Goal: Task Accomplishment & Management: Complete application form

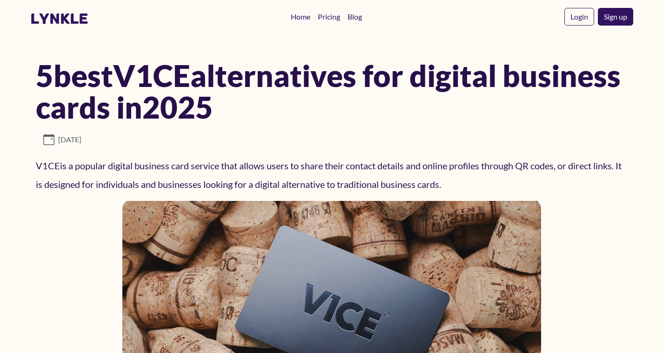
scroll to position [426, 0]
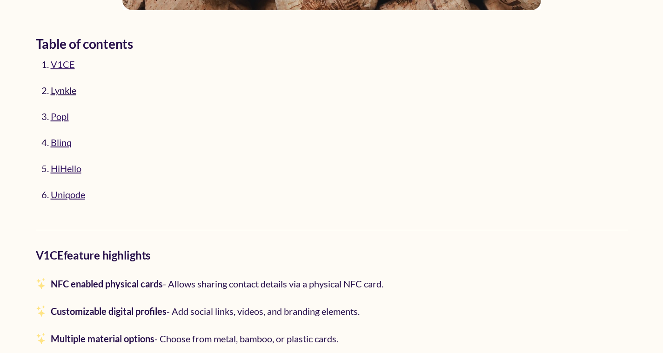
click at [66, 89] on link "Lynkle" at bounding box center [64, 90] width 26 height 11
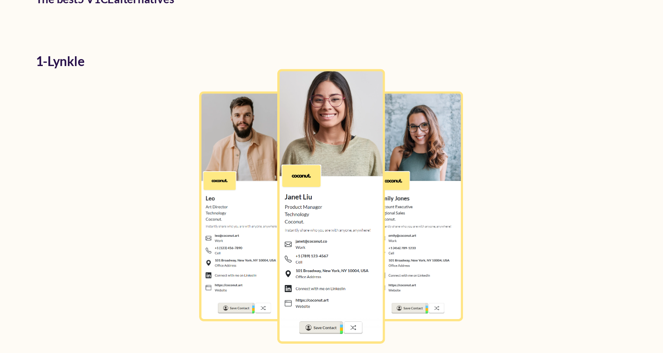
scroll to position [1518, 0]
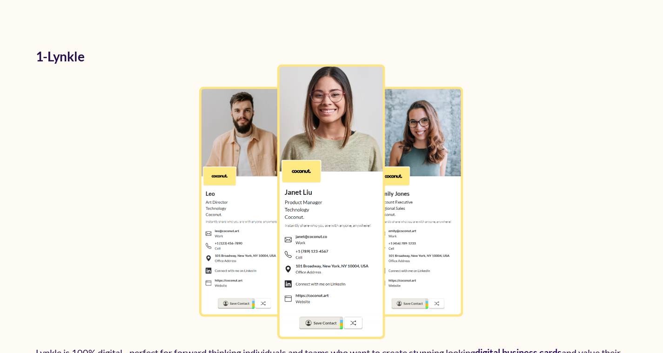
click at [97, 55] on h2 "1 - Lynkle" at bounding box center [331, 56] width 591 height 15
copy h2 "1 - Lynkle"
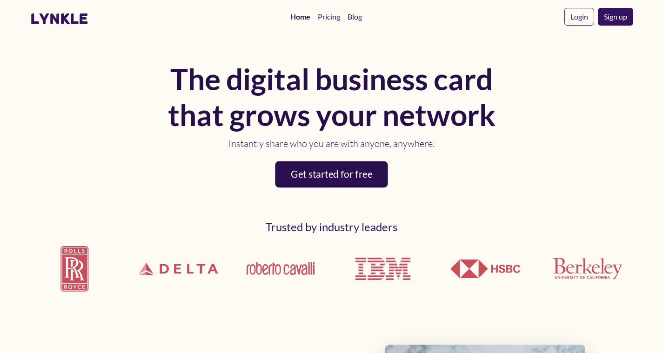
click at [331, 175] on link "Get started for free" at bounding box center [331, 174] width 113 height 27
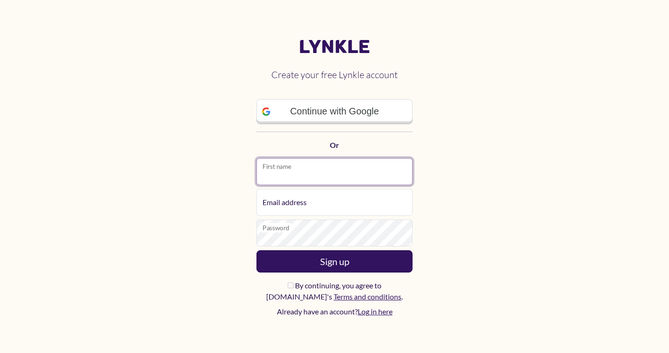
click at [306, 175] on input "First name" at bounding box center [335, 171] width 156 height 27
type input "*****"
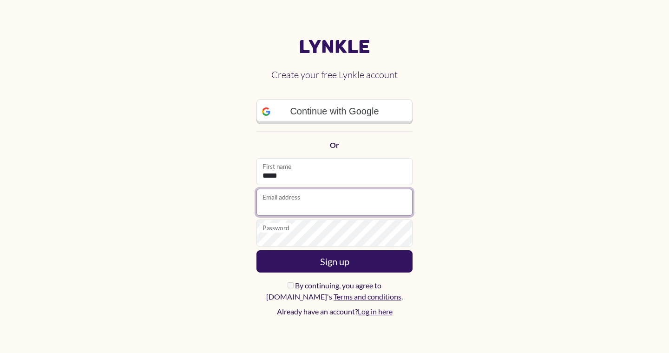
click at [298, 208] on input "Email address" at bounding box center [335, 202] width 156 height 27
paste input "**********"
type input "**********"
paste input "**********"
type input "**********"
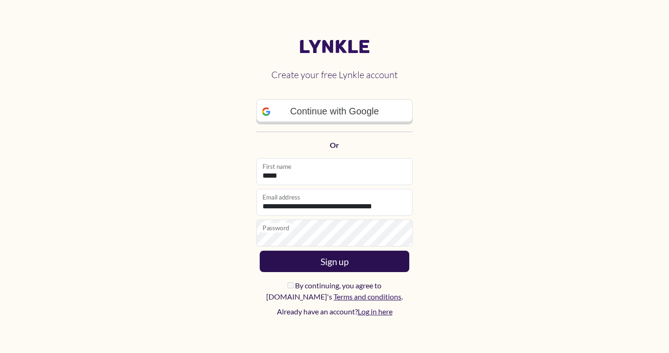
click at [328, 264] on button "Sign up" at bounding box center [335, 261] width 150 height 21
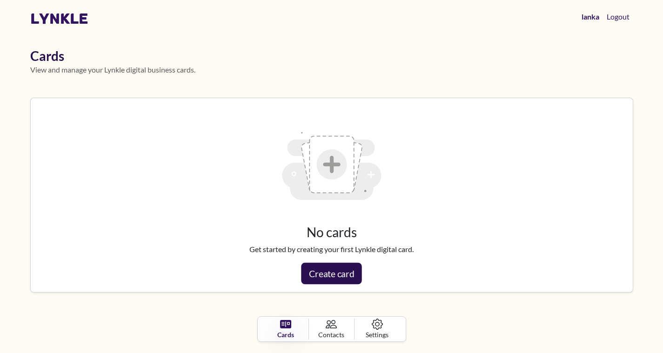
click at [329, 271] on link "Create card" at bounding box center [331, 273] width 60 height 21
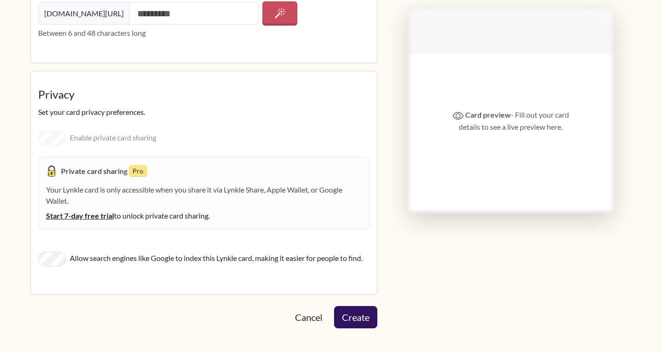
scroll to position [1330, 0]
click at [355, 310] on button "Create" at bounding box center [355, 316] width 45 height 23
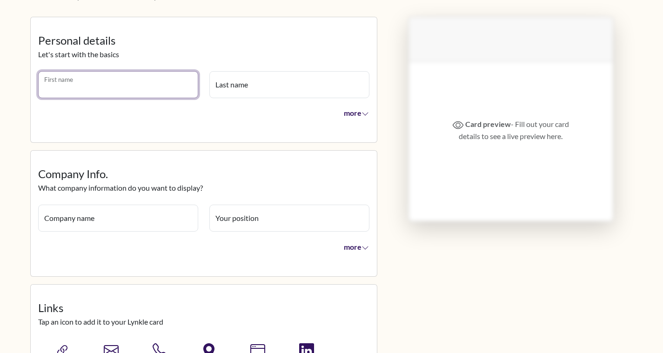
scroll to position [0, 0]
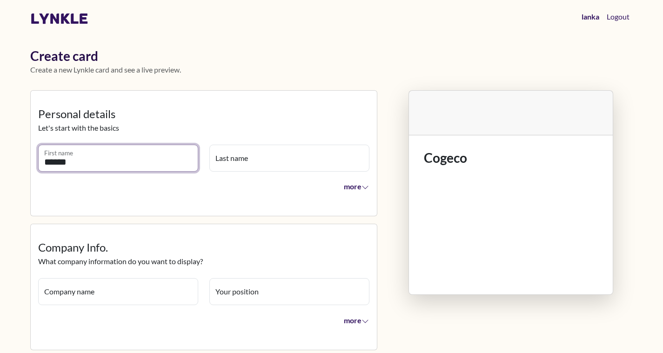
type input "******"
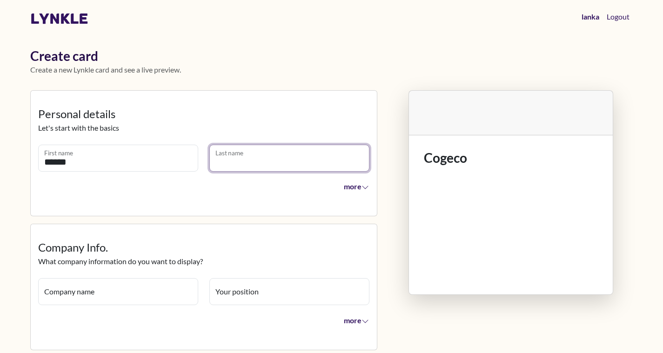
click at [234, 158] on input "Last name" at bounding box center [289, 158] width 160 height 27
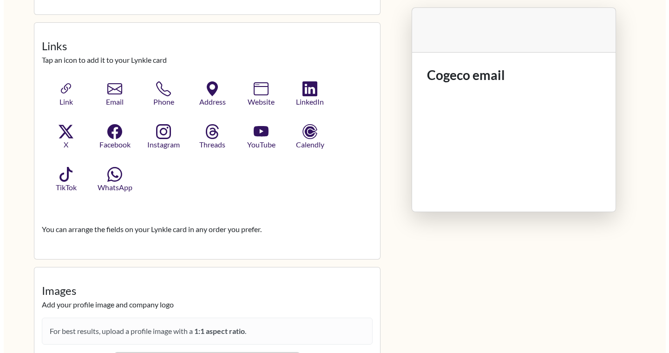
scroll to position [336, 0]
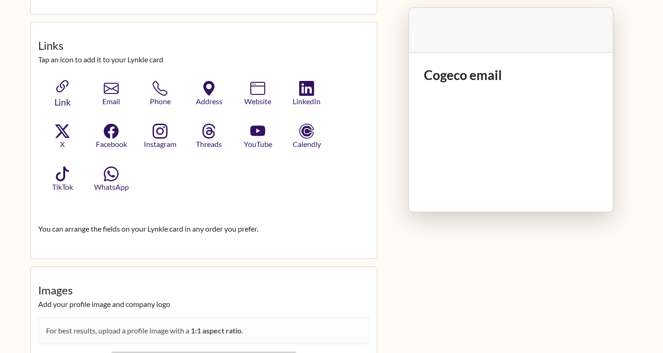
type input "*****"
click at [61, 93] on icon "button" at bounding box center [62, 87] width 18 height 18
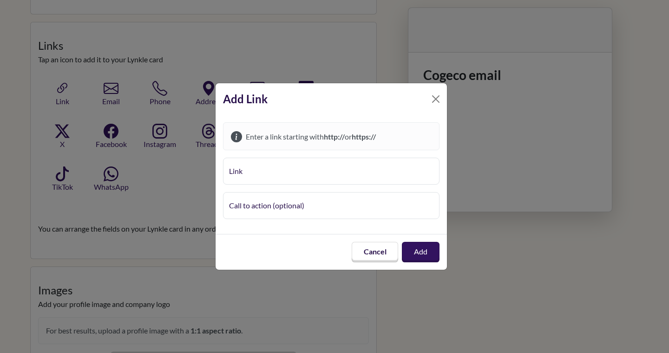
click at [301, 171] on input "Link" at bounding box center [331, 171] width 217 height 27
type input "**********"
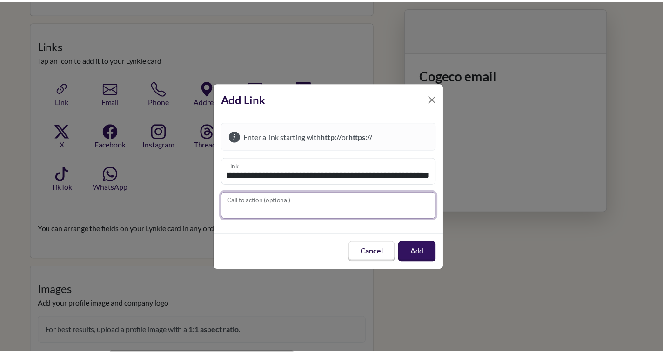
scroll to position [0, 0]
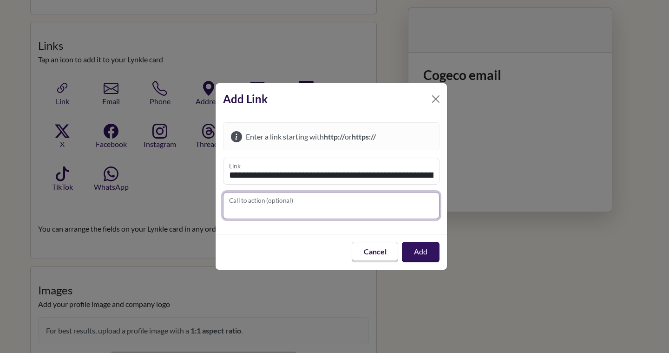
click at [343, 205] on input "Call to action (optional)" at bounding box center [331, 205] width 217 height 27
type input "*"
type input "**********"
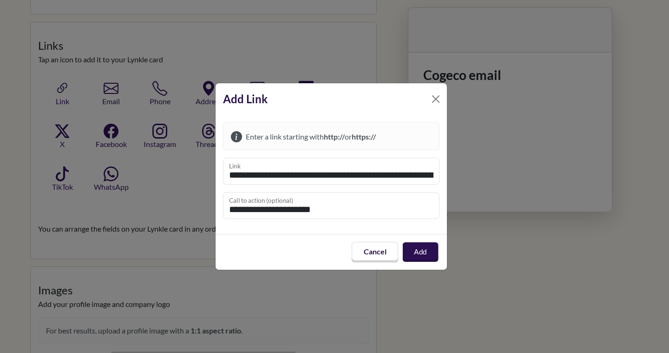
click at [422, 249] on button "Add" at bounding box center [421, 252] width 36 height 20
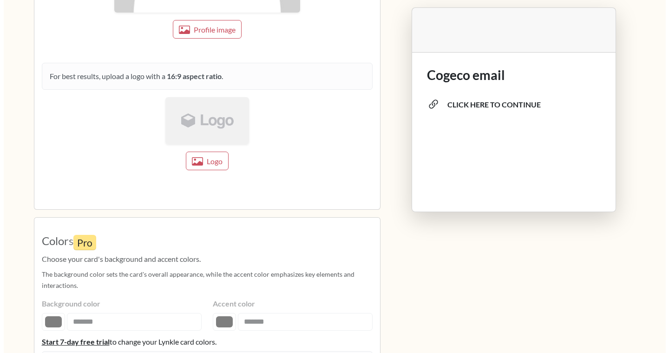
scroll to position [786, 0]
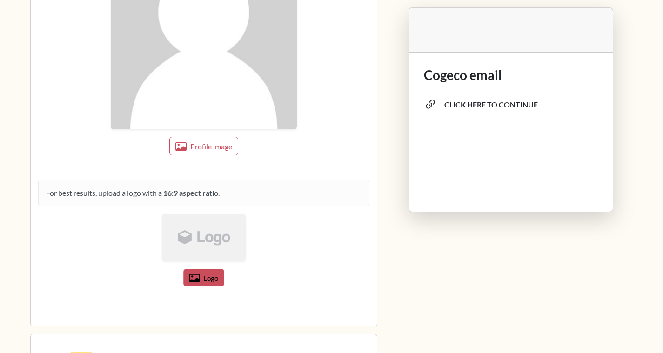
click at [212, 274] on span "Logo" at bounding box center [210, 278] width 15 height 8
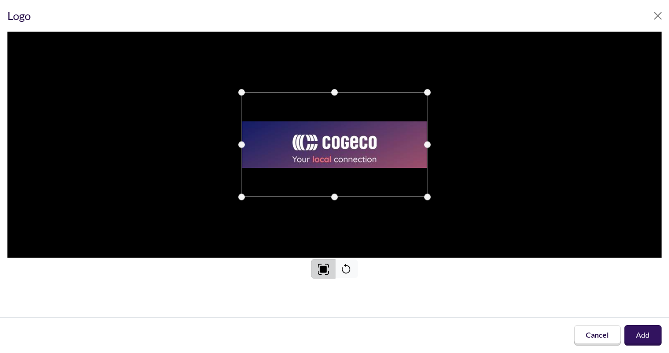
click at [322, 270] on img at bounding box center [324, 269] width 12 height 12
click at [322, 264] on img at bounding box center [324, 269] width 12 height 12
click at [322, 264] on img at bounding box center [323, 269] width 11 height 11
click at [636, 333] on button "Add" at bounding box center [643, 335] width 39 height 21
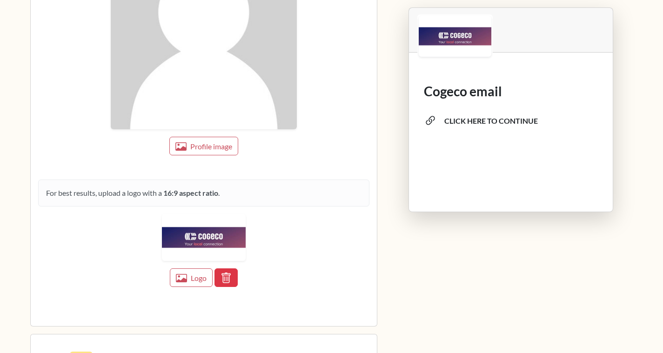
click at [545, 156] on div "Cogeco email CLICK HERE TO CONTINUE" at bounding box center [511, 140] width 204 height 143
click at [208, 150] on span "Profile image" at bounding box center [211, 146] width 44 height 9
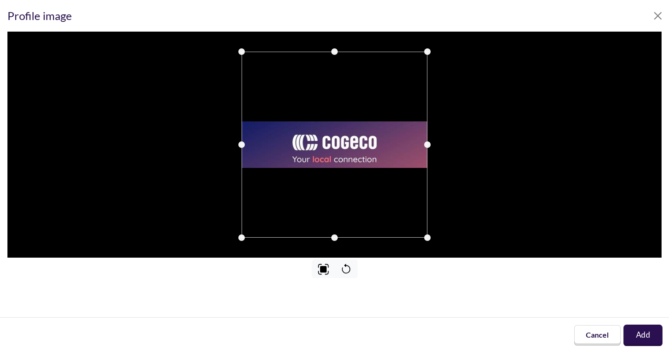
click at [647, 337] on button "Add" at bounding box center [643, 335] width 39 height 21
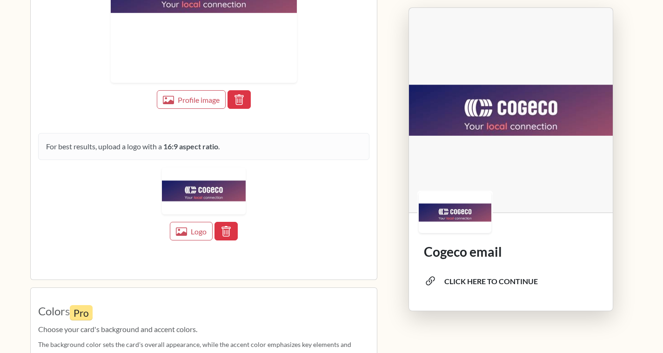
scroll to position [887, 0]
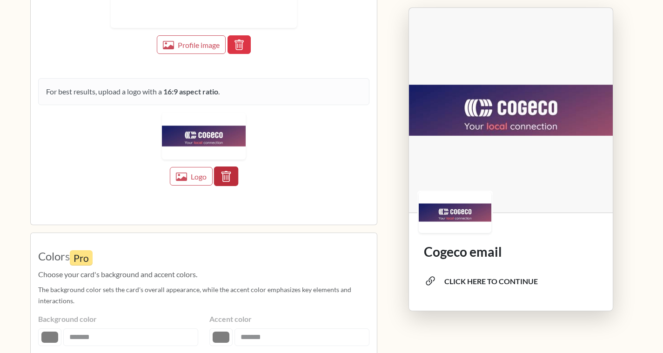
click at [227, 173] on icon "button" at bounding box center [225, 176] width 9 height 11
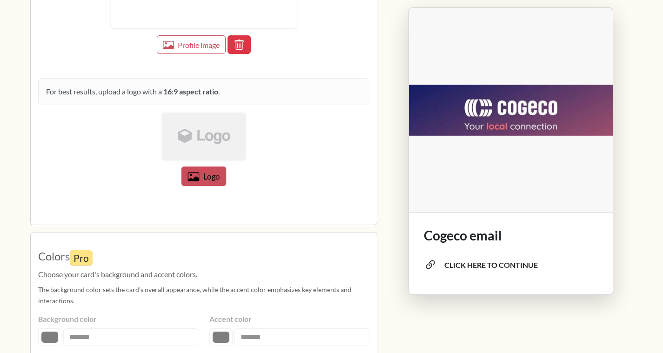
click at [206, 179] on span "Logo" at bounding box center [211, 176] width 17 height 9
click at [201, 172] on button "Logo" at bounding box center [203, 176] width 45 height 20
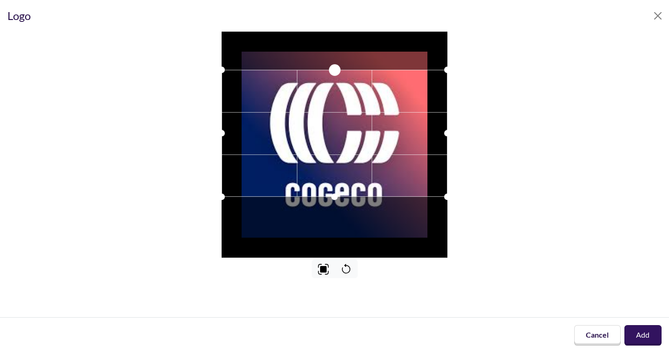
drag, startPoint x: 333, startPoint y: 93, endPoint x: 334, endPoint y: 60, distance: 33.0
click at [334, 59] on div at bounding box center [335, 145] width 226 height 226
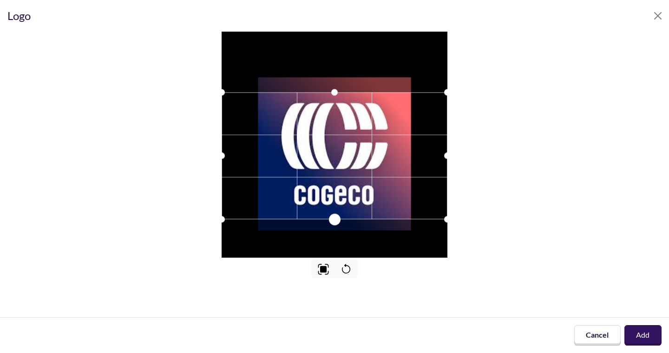
drag, startPoint x: 335, startPoint y: 199, endPoint x: 335, endPoint y: 234, distance: 34.9
click at [335, 234] on div at bounding box center [335, 145] width 226 height 226
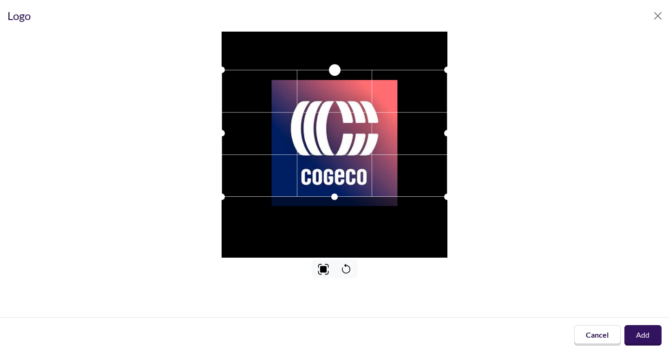
drag, startPoint x: 334, startPoint y: 90, endPoint x: 336, endPoint y: 63, distance: 27.0
click at [336, 63] on div at bounding box center [335, 70] width 14 height 14
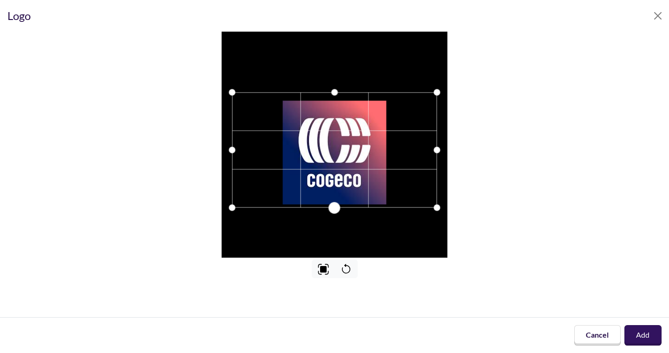
drag, startPoint x: 336, startPoint y: 197, endPoint x: 337, endPoint y: 207, distance: 10.2
click at [337, 207] on div at bounding box center [335, 208] width 12 height 12
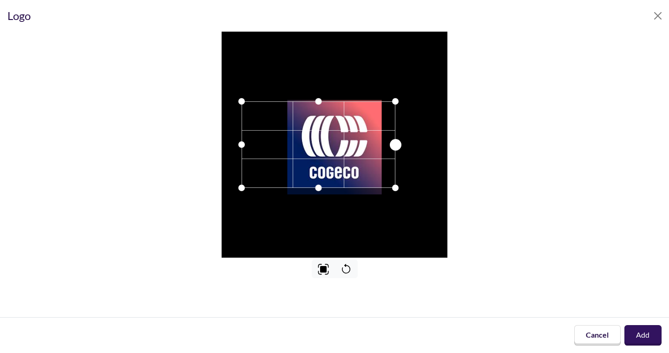
drag, startPoint x: 428, startPoint y: 143, endPoint x: 396, endPoint y: 142, distance: 32.1
click at [396, 142] on div at bounding box center [396, 145] width 12 height 12
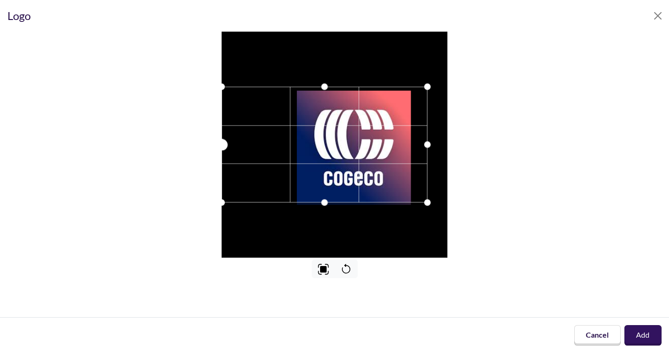
drag, startPoint x: 239, startPoint y: 145, endPoint x: 203, endPoint y: 126, distance: 40.5
click at [203, 126] on div at bounding box center [334, 145] width 655 height 226
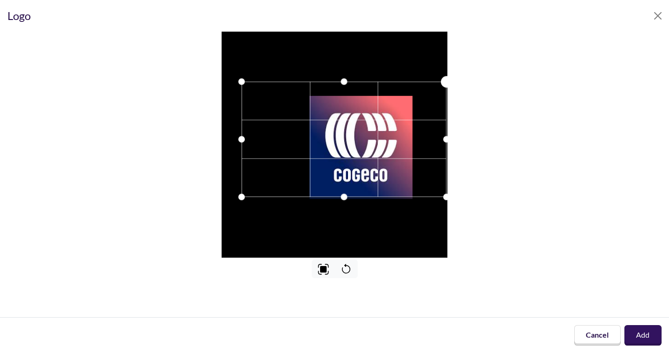
drag, startPoint x: 428, startPoint y: 90, endPoint x: 446, endPoint y: 50, distance: 44.3
click at [446, 50] on div at bounding box center [335, 145] width 226 height 226
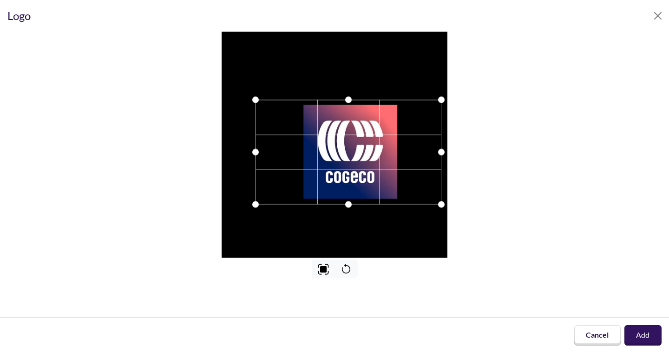
drag, startPoint x: 364, startPoint y: 159, endPoint x: 377, endPoint y: 166, distance: 15.4
click at [377, 166] on div at bounding box center [349, 152] width 186 height 105
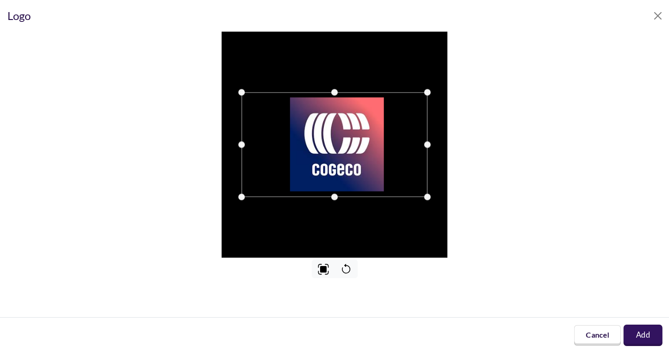
click at [642, 327] on button "Add" at bounding box center [643, 335] width 39 height 21
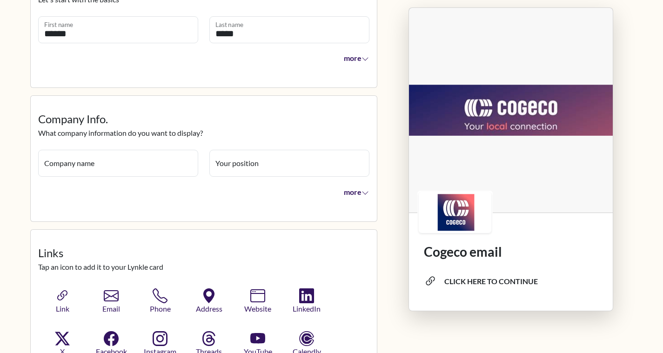
scroll to position [129, 0]
click at [365, 190] on icon "button" at bounding box center [365, 192] width 8 height 8
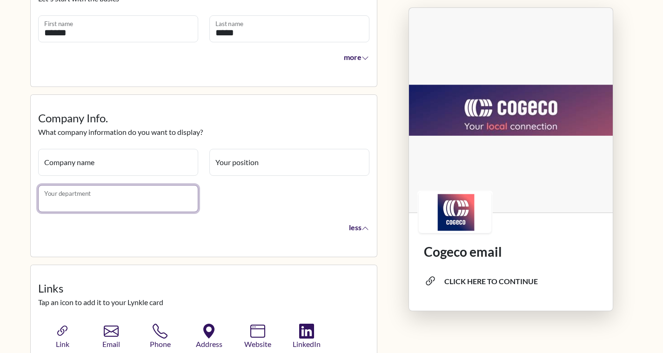
click at [130, 198] on input "Your department" at bounding box center [118, 198] width 160 height 27
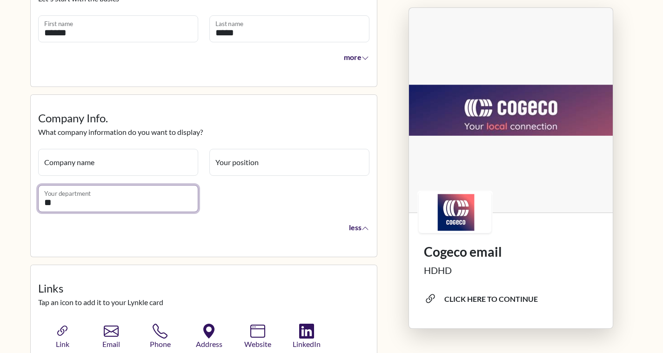
type input "*"
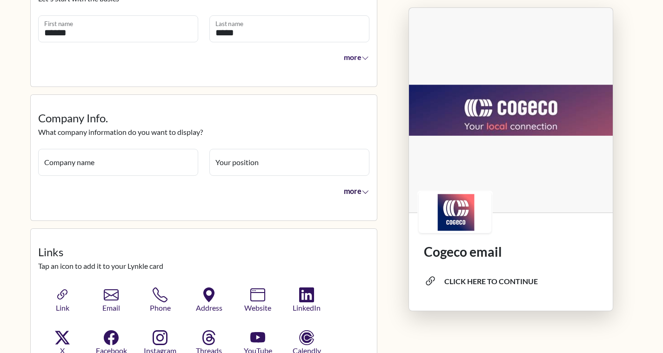
click at [360, 191] on span "more" at bounding box center [356, 190] width 26 height 9
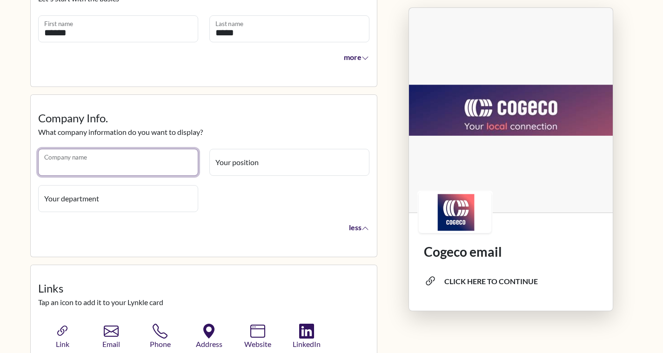
click at [116, 167] on input "Company name" at bounding box center [118, 162] width 160 height 27
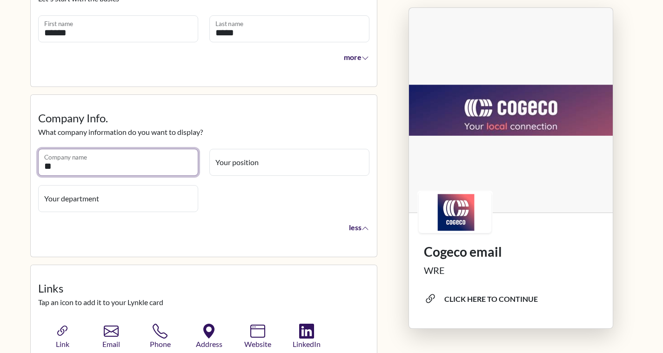
type input "*"
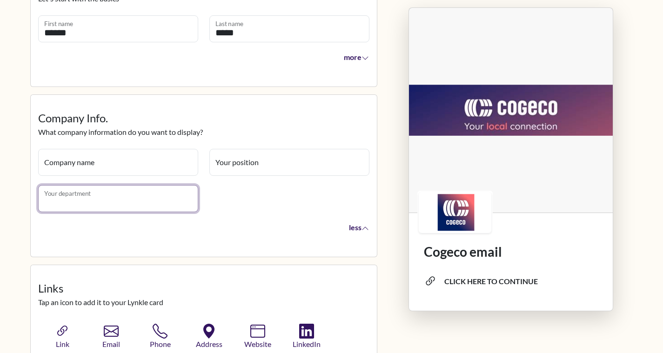
click at [116, 195] on input "Your department" at bounding box center [118, 198] width 160 height 27
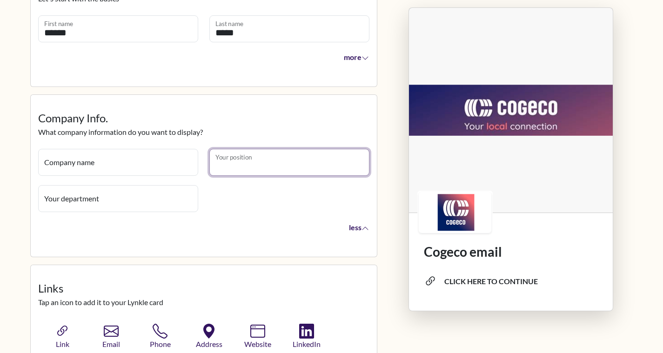
click at [261, 159] on input "Your position" at bounding box center [289, 162] width 160 height 27
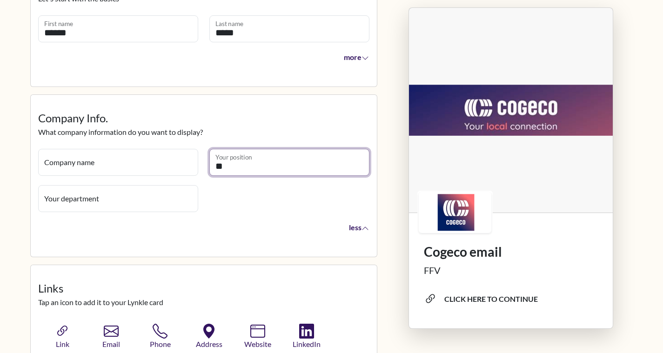
type input "*"
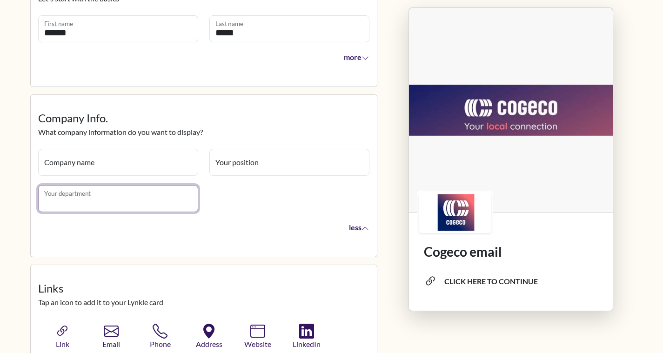
click at [136, 192] on input "Your department" at bounding box center [118, 198] width 160 height 27
paste input "**********"
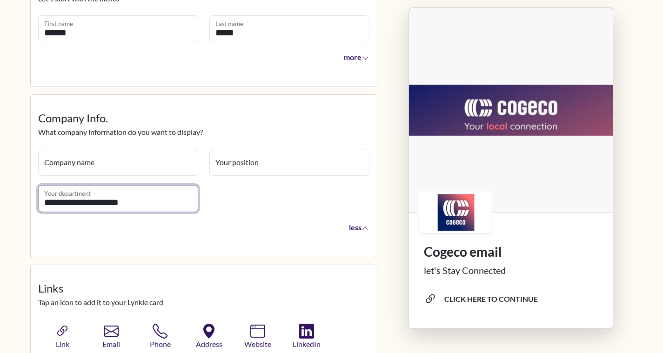
click at [48, 200] on input "**********" at bounding box center [118, 198] width 160 height 27
type input "**********"
click at [239, 207] on div "**********" at bounding box center [204, 199] width 342 height 36
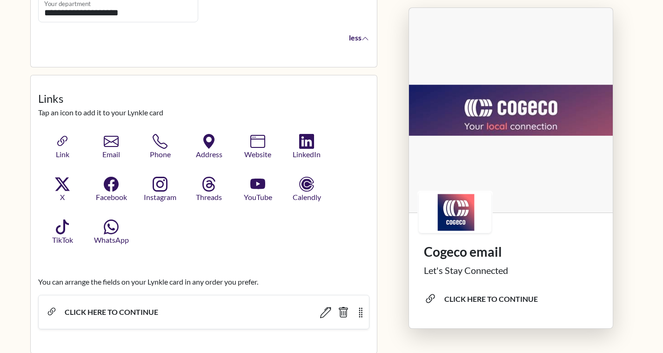
scroll to position [320, 0]
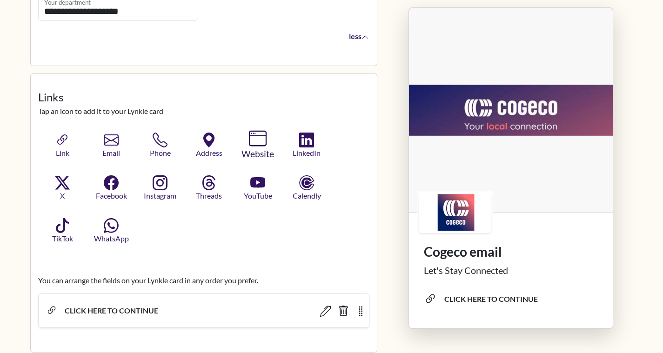
click at [253, 142] on icon "button" at bounding box center [258, 139] width 18 height 18
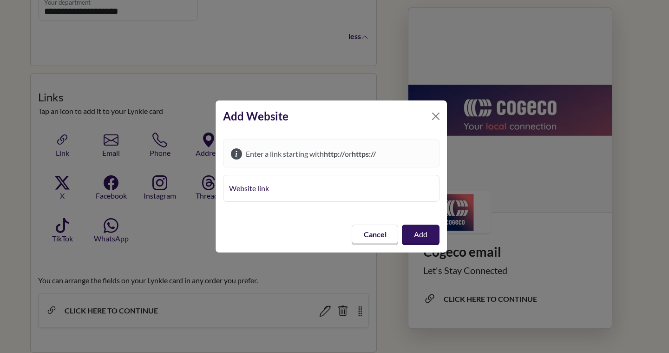
click at [282, 195] on input "Website link" at bounding box center [331, 188] width 217 height 27
type input "**********"
click at [434, 117] on button "Close" at bounding box center [436, 116] width 15 height 15
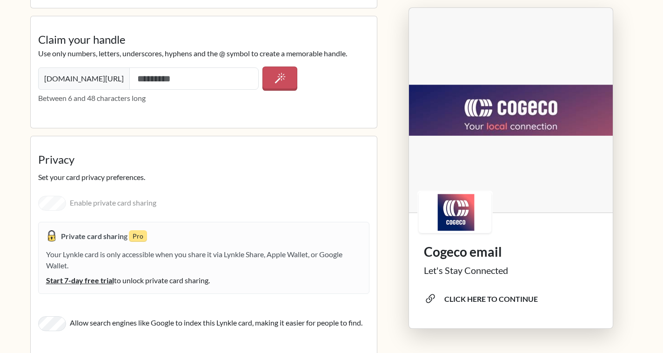
scroll to position [1346, 0]
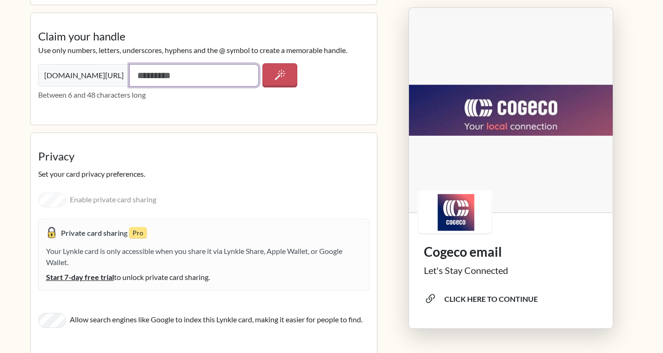
click at [139, 72] on input "text" at bounding box center [194, 75] width 130 height 22
click at [53, 200] on div "Enable private card sharing Private card sharing Pro Your Lynkle card is only a…" at bounding box center [203, 243] width 331 height 112
click at [151, 76] on input "text" at bounding box center [194, 75] width 130 height 22
type input "*"
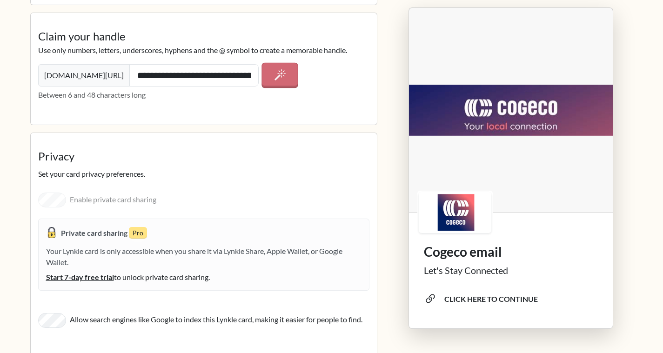
click at [274, 78] on icon "button" at bounding box center [280, 75] width 12 height 12
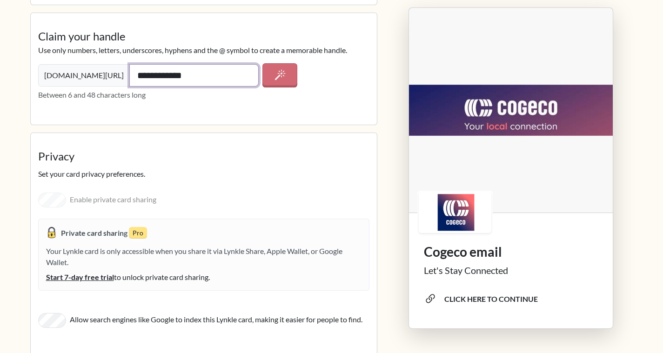
click at [215, 74] on input "**********" at bounding box center [194, 75] width 130 height 22
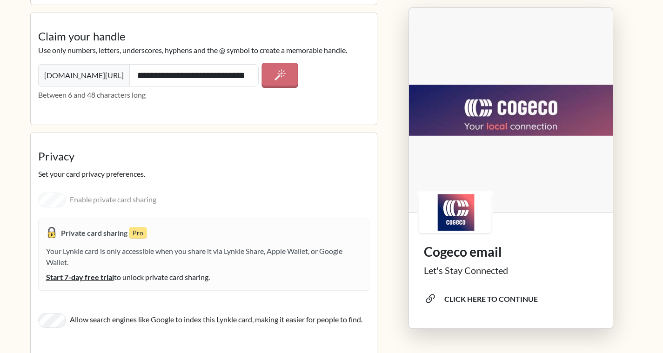
click at [287, 82] on button "button" at bounding box center [280, 75] width 36 height 25
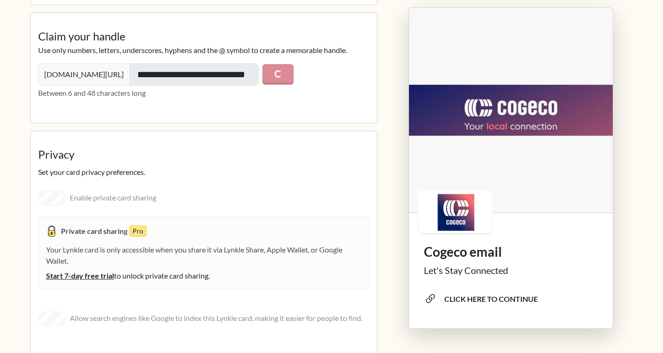
type input "**********"
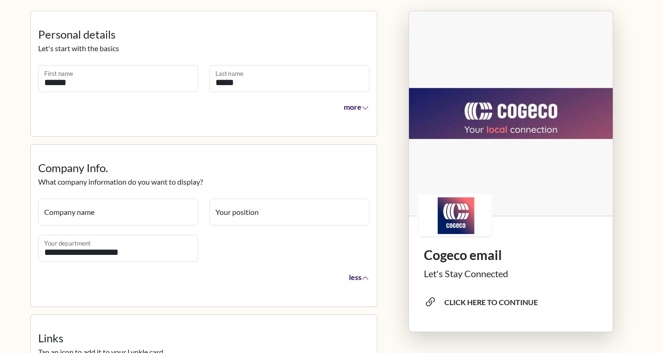
scroll to position [0, 0]
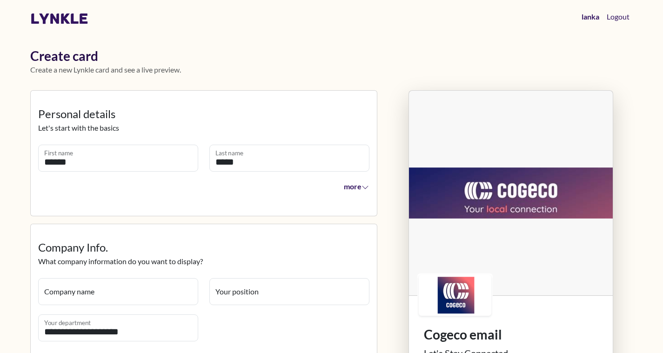
drag, startPoint x: 159, startPoint y: 119, endPoint x: 186, endPoint y: 11, distance: 111.3
drag, startPoint x: 186, startPoint y: 11, endPoint x: 399, endPoint y: 82, distance: 224.5
click at [399, 82] on div "Create card Create a new Lynkle card and see a live preview." at bounding box center [332, 65] width 614 height 34
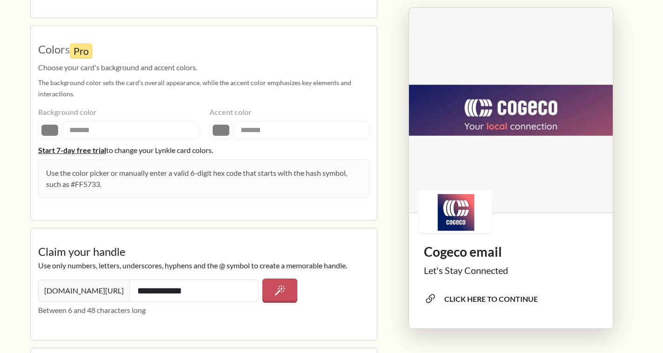
scroll to position [1408, 0]
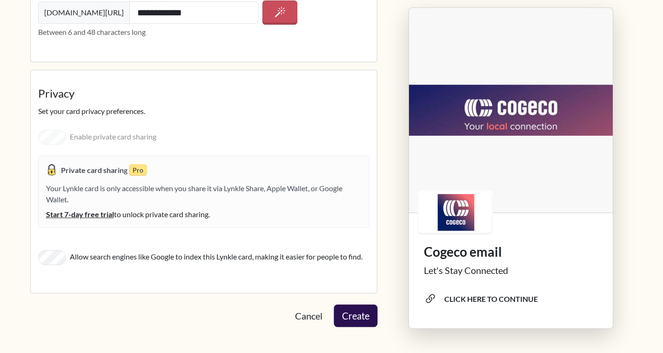
click at [361, 319] on button "Create" at bounding box center [355, 316] width 44 height 22
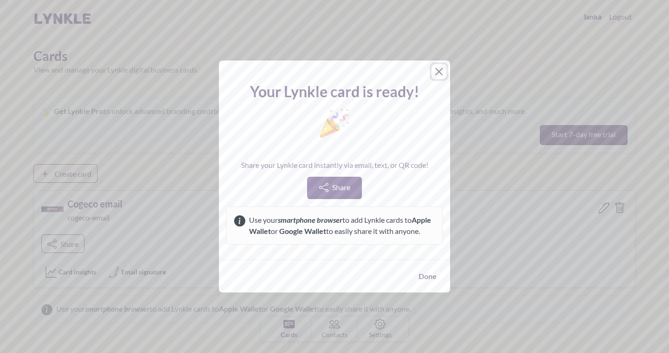
click at [440, 65] on button "Close" at bounding box center [439, 71] width 15 height 15
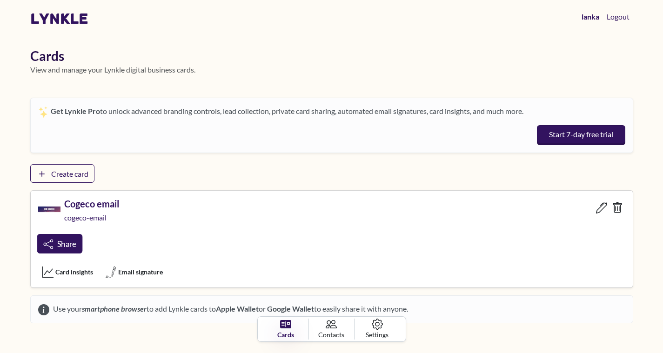
click at [66, 245] on span "Share" at bounding box center [66, 243] width 19 height 9
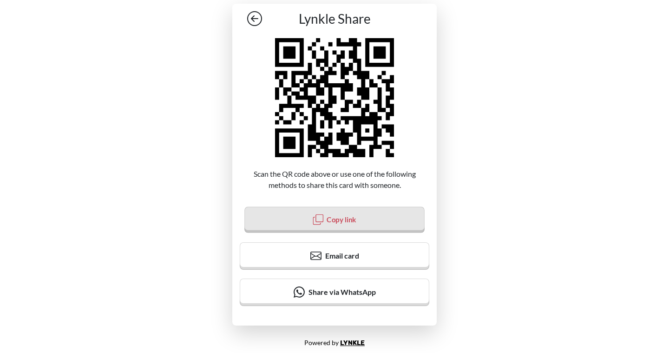
click at [337, 226] on button "Copy link" at bounding box center [335, 219] width 180 height 26
click at [338, 224] on button "Copy link" at bounding box center [334, 219] width 199 height 29
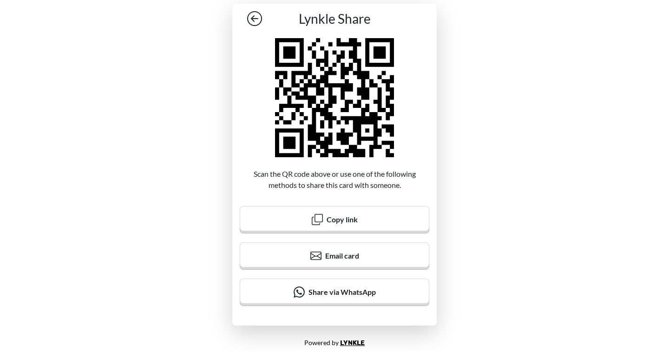
click at [254, 16] on icon at bounding box center [254, 18] width 15 height 15
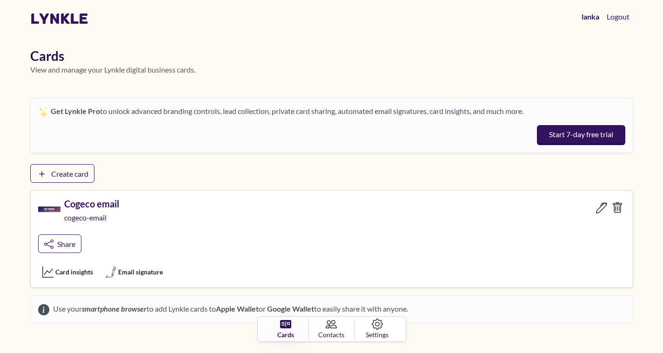
click at [598, 212] on icon at bounding box center [601, 207] width 11 height 11
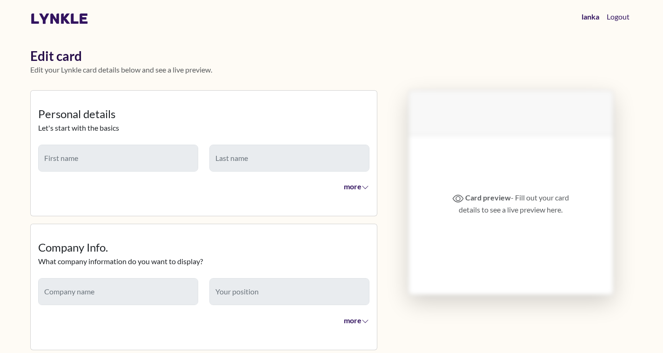
type input "******"
type input "*****"
type input "**********"
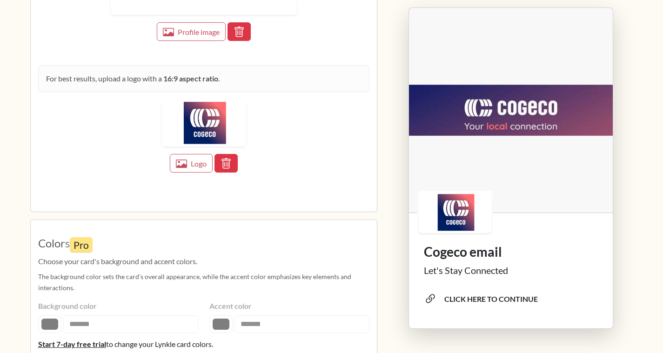
scroll to position [937, 0]
click at [246, 32] on button "button" at bounding box center [238, 31] width 22 height 18
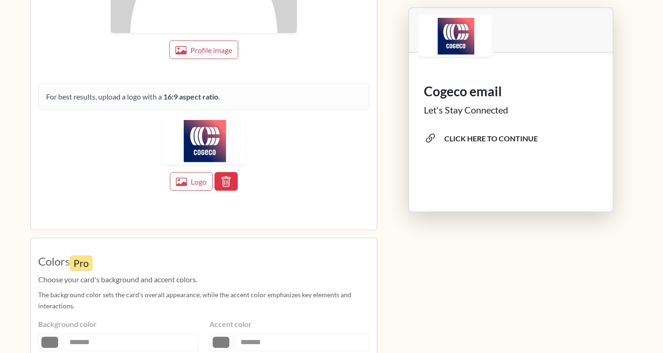
scroll to position [1408, 0]
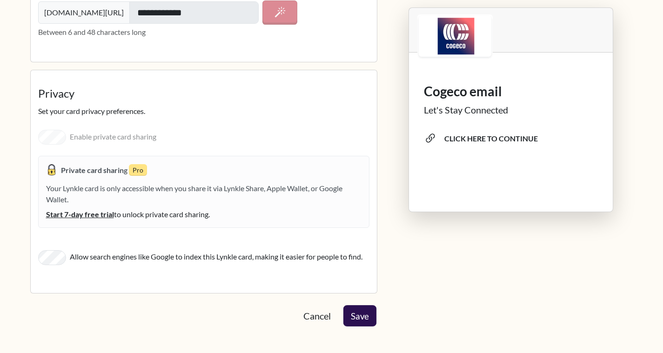
click at [361, 315] on button "Save" at bounding box center [359, 315] width 33 height 21
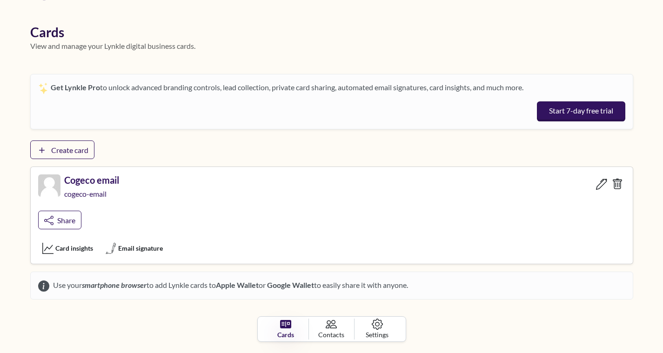
scroll to position [24, 0]
click at [379, 325] on icon at bounding box center [377, 324] width 12 height 12
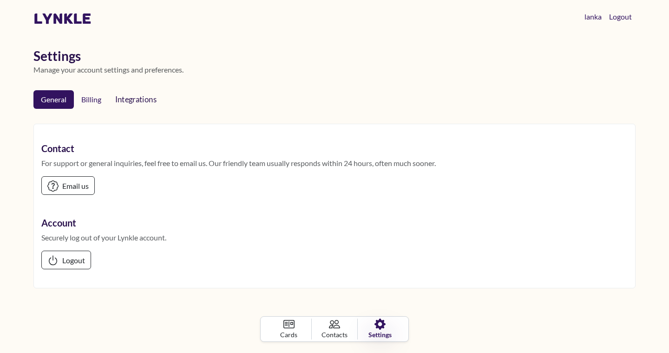
click at [140, 103] on span "Integrations" at bounding box center [138, 98] width 46 height 9
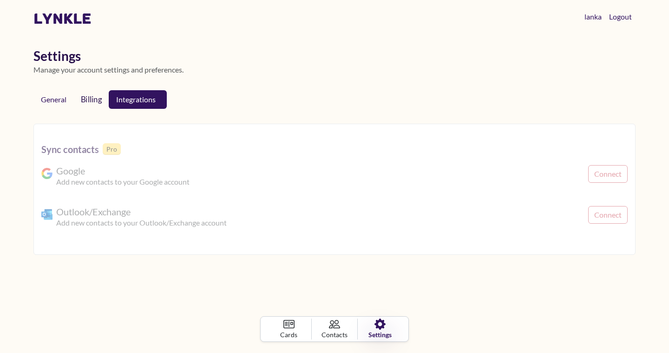
click at [99, 98] on link "Billing" at bounding box center [91, 100] width 37 height 20
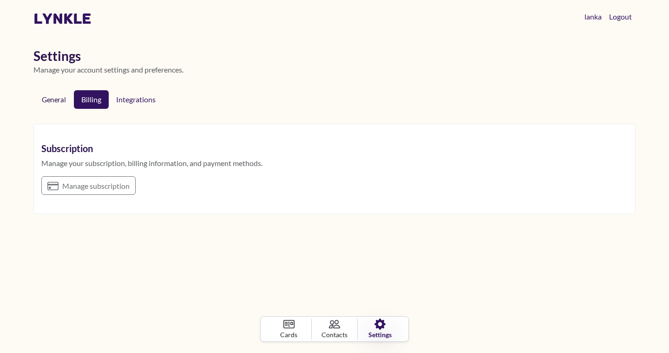
click at [55, 97] on link "General" at bounding box center [53, 100] width 38 height 18
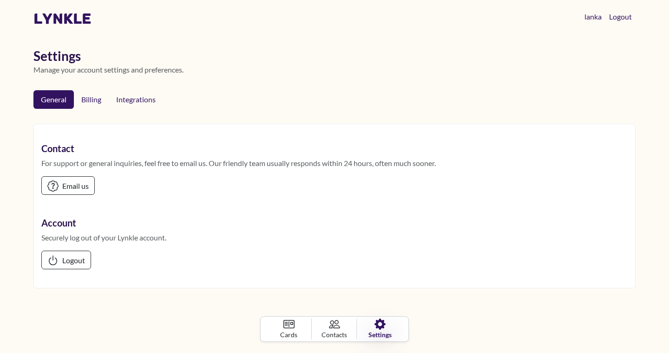
click at [335, 329] on icon at bounding box center [334, 323] width 11 height 11
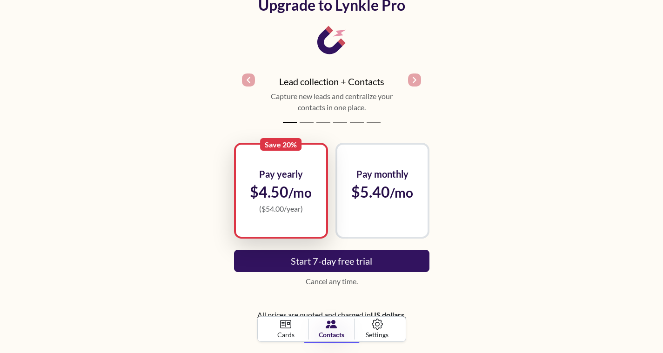
scroll to position [141, 0]
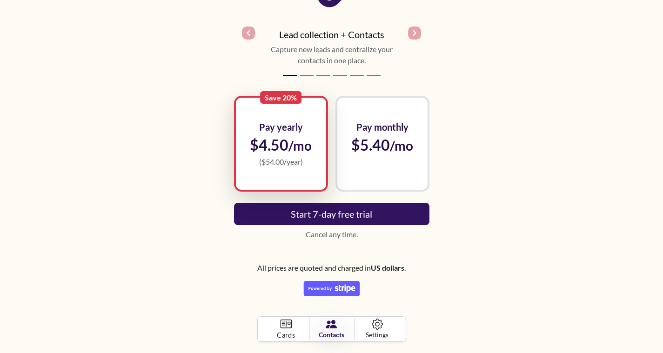
click at [289, 326] on icon at bounding box center [286, 324] width 12 height 12
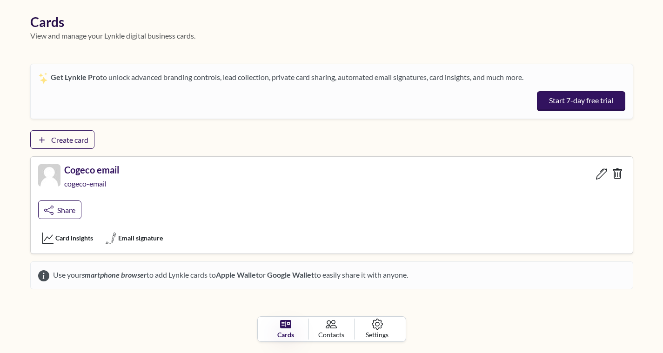
scroll to position [34, 0]
click at [54, 208] on link "Share" at bounding box center [60, 209] width 44 height 19
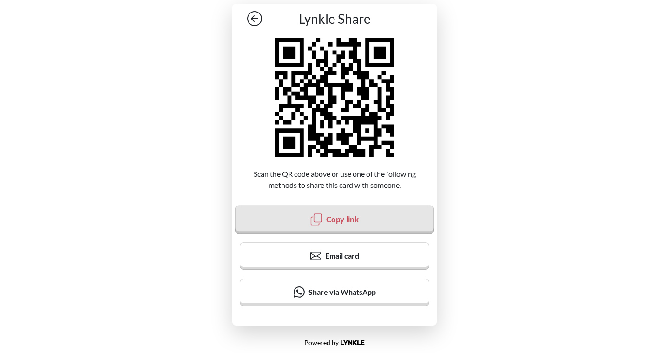
click at [348, 217] on span "Copy link" at bounding box center [342, 218] width 33 height 9
